Goal: Find contact information: Find contact information

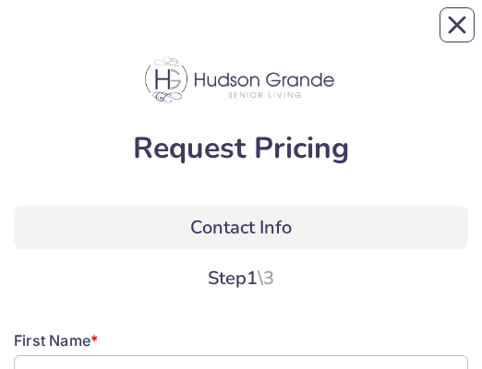
click at [279, 36] on span "Contact Info" at bounding box center [240, 227] width 101 height 25
click at [311, 36] on div "Request Pricing" at bounding box center [241, 119] width 482 height 143
click at [273, 36] on div "Request Pricing" at bounding box center [241, 149] width 454 height 30
click at [289, 36] on div "Request Pricing" at bounding box center [241, 149] width 454 height 30
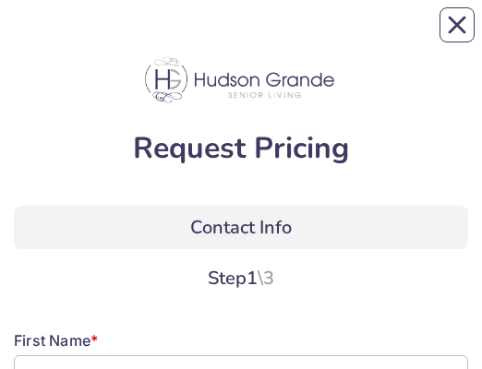
click at [268, 36] on span "Contact Info" at bounding box center [240, 227] width 101 height 25
click at [210, 36] on span "Contact Info" at bounding box center [240, 227] width 101 height 25
click at [288, 36] on span "Contact Info" at bounding box center [240, 227] width 101 height 25
click at [277, 36] on span "Contact Info" at bounding box center [240, 227] width 101 height 25
click at [252, 36] on div "Contact Info" at bounding box center [241, 227] width 454 height 43
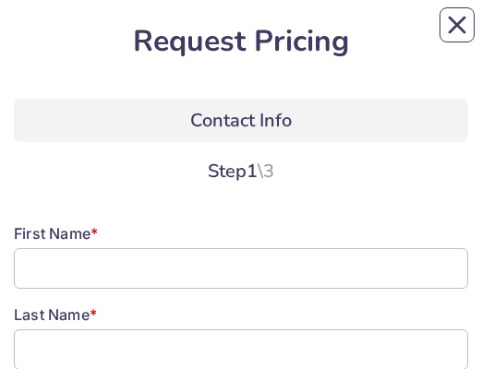
scroll to position [106, 0]
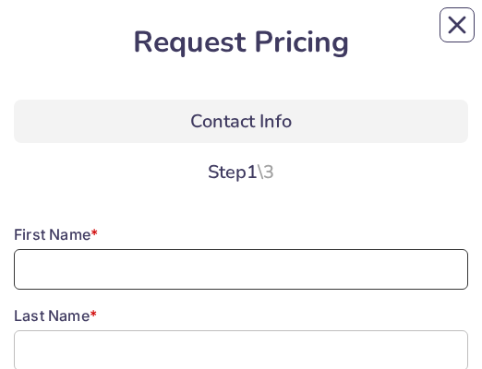
click at [63, 36] on input at bounding box center [241, 269] width 454 height 41
type input "[PERSON_NAME]"
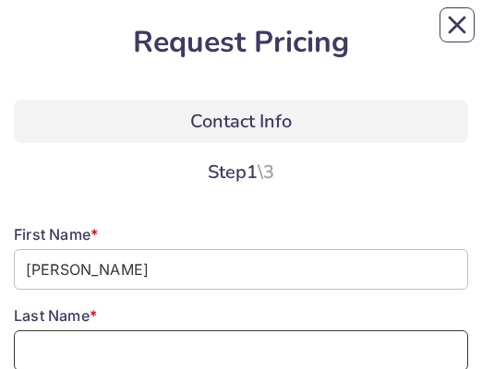
type input "[PERSON_NAME]"
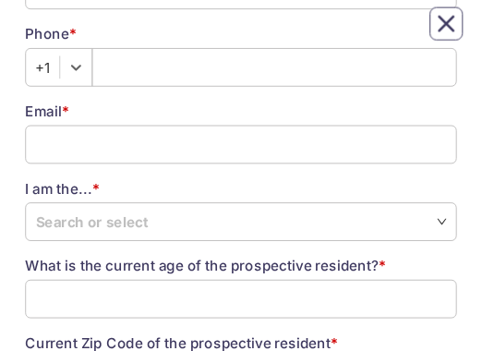
scroll to position [468, 0]
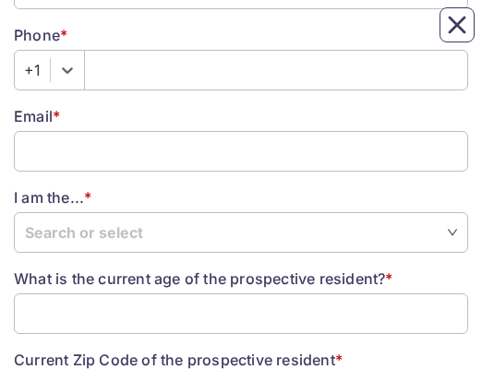
type input "3304427909"
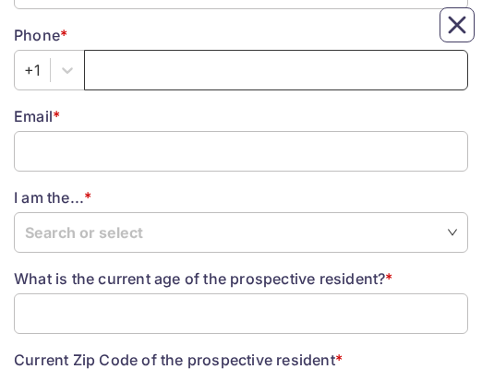
click at [131, 36] on input "text" at bounding box center [276, 70] width 384 height 41
